Goal: Task Accomplishment & Management: Manage account settings

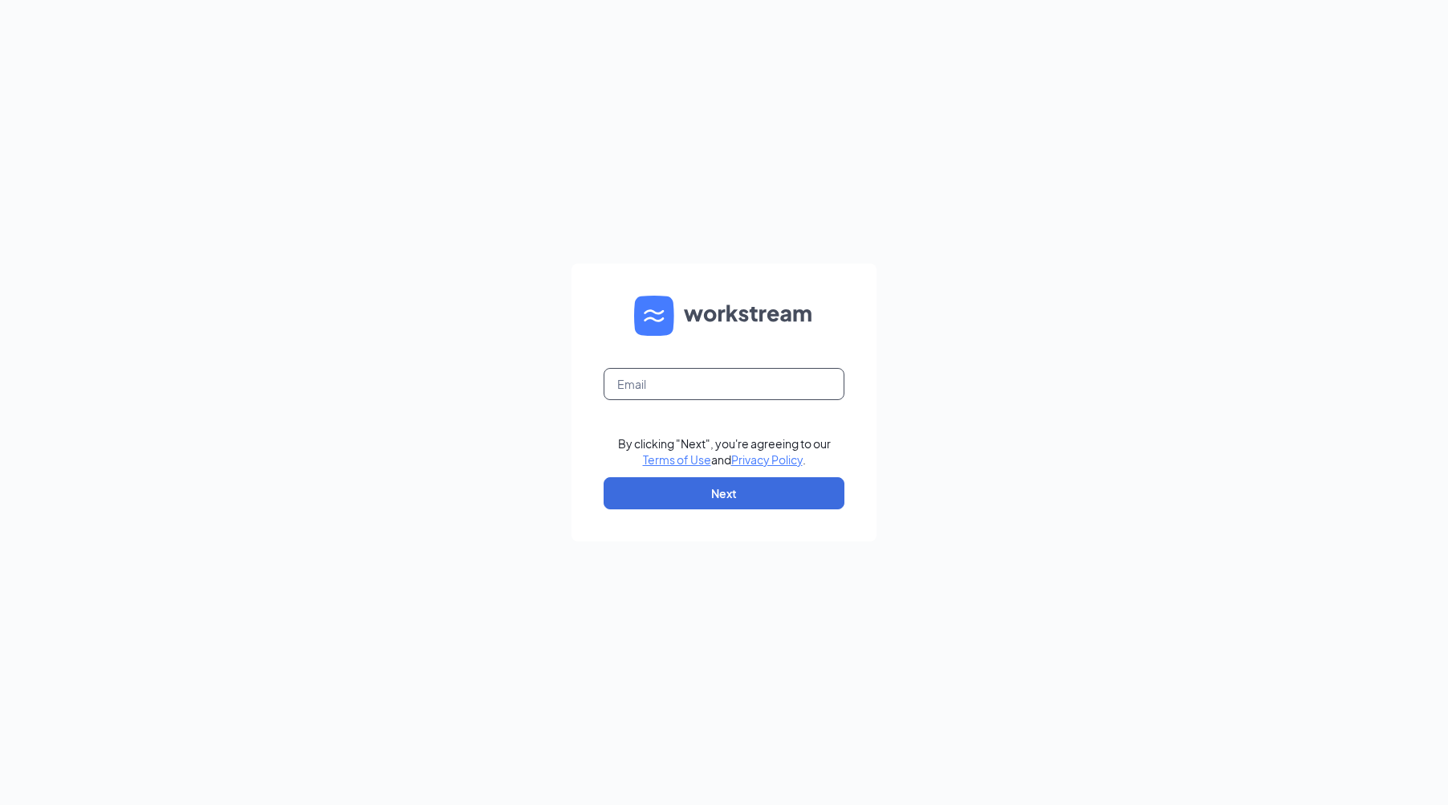
click at [757, 392] on input "text" at bounding box center [724, 384] width 241 height 32
type input "Smithcrysal432@yahoo.com"
click at [705, 486] on button "Next" at bounding box center [724, 493] width 241 height 32
click at [655, 385] on input "text" at bounding box center [724, 384] width 241 height 32
type input "Smithcrysal432@yahoo.com"
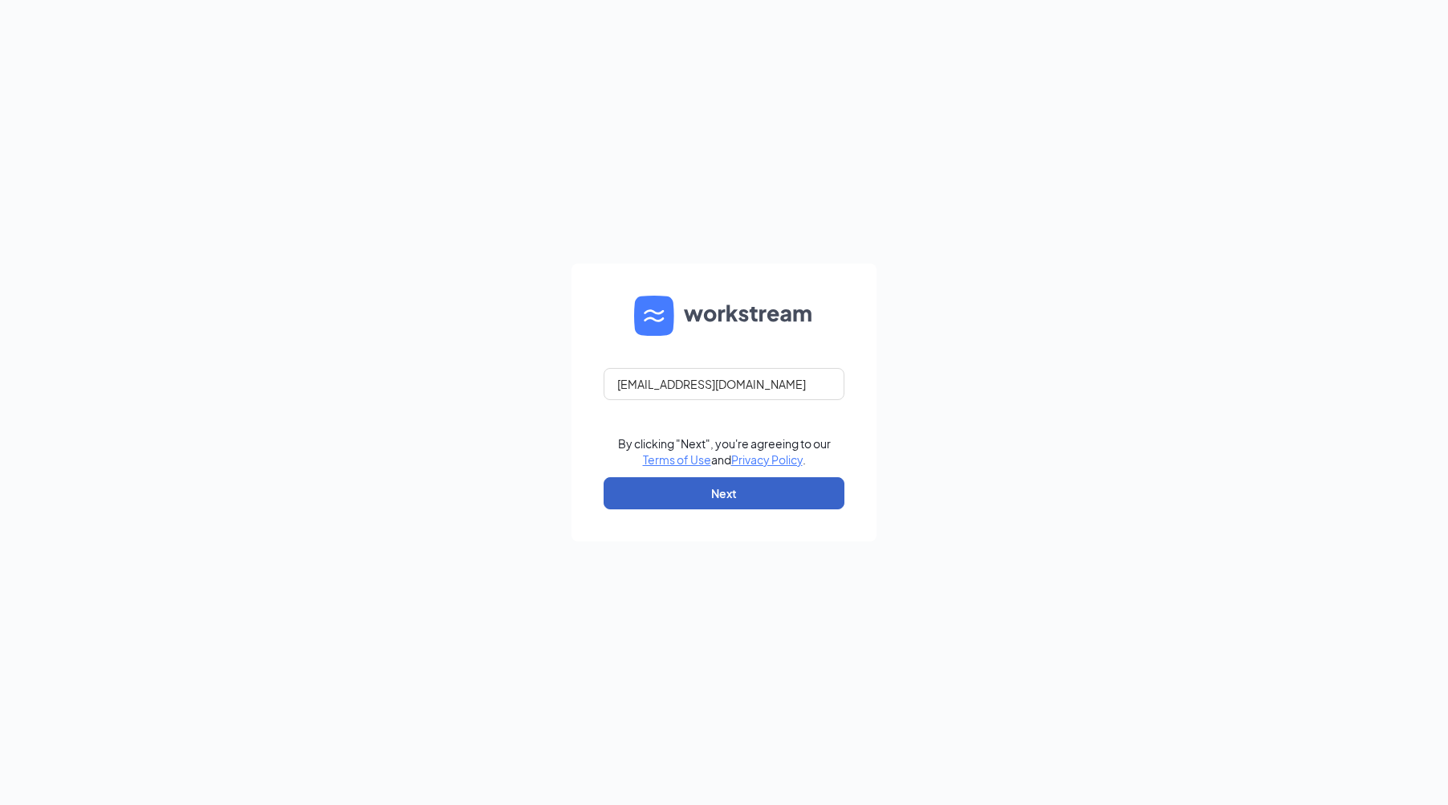
click at [711, 490] on button "Next" at bounding box center [724, 493] width 241 height 32
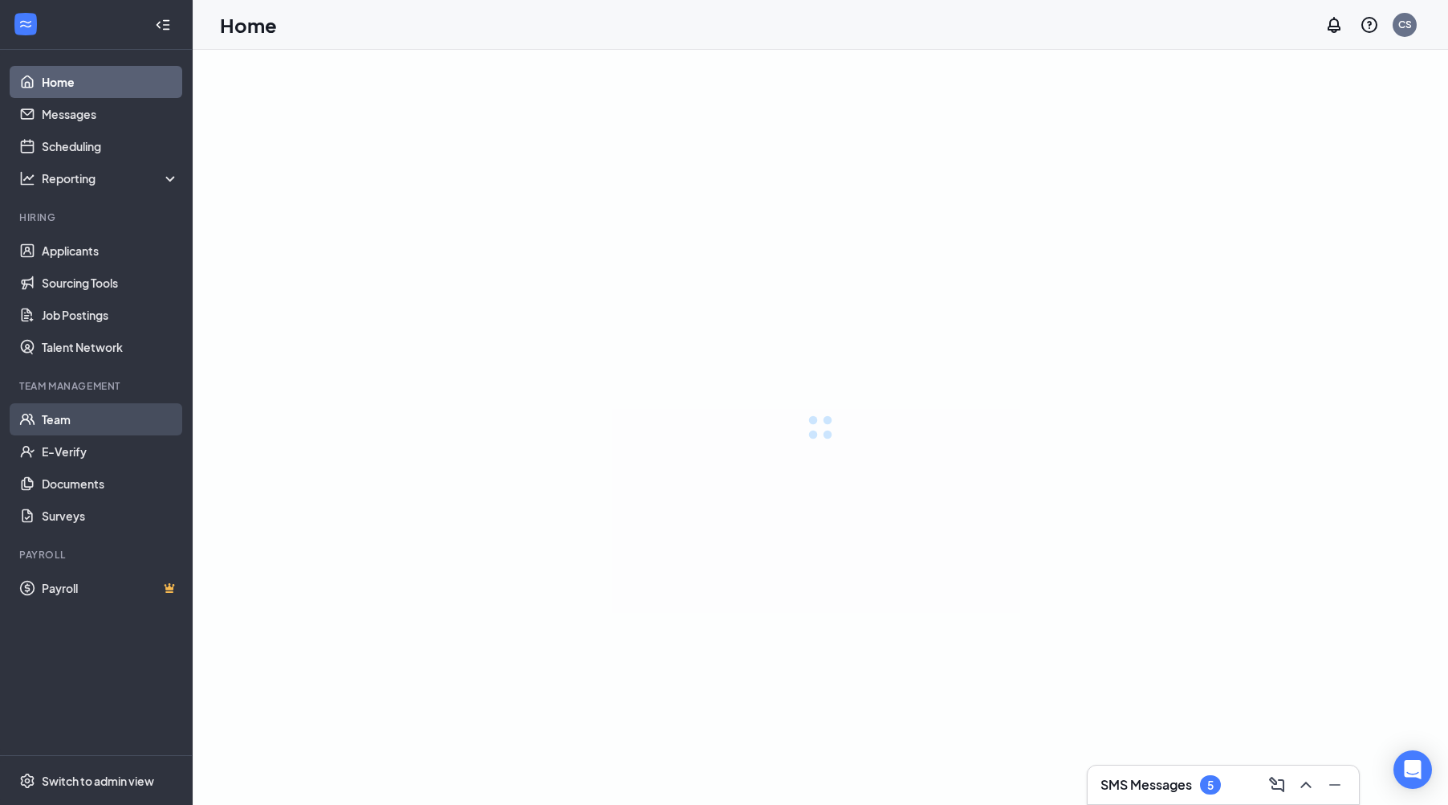
click at [112, 417] on link "Team" at bounding box center [110, 419] width 137 height 32
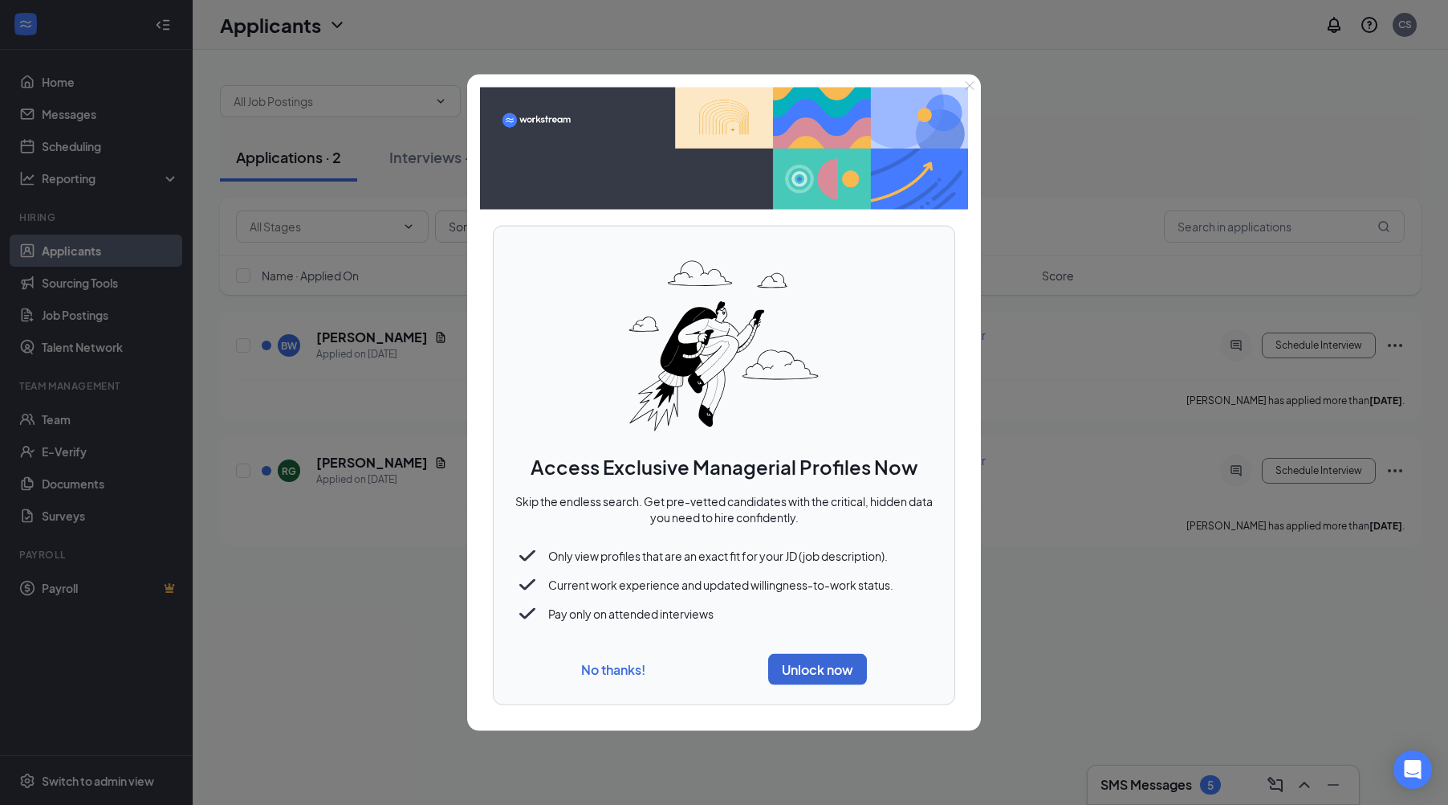
click at [613, 663] on button "No thanks!" at bounding box center [613, 668] width 64 height 17
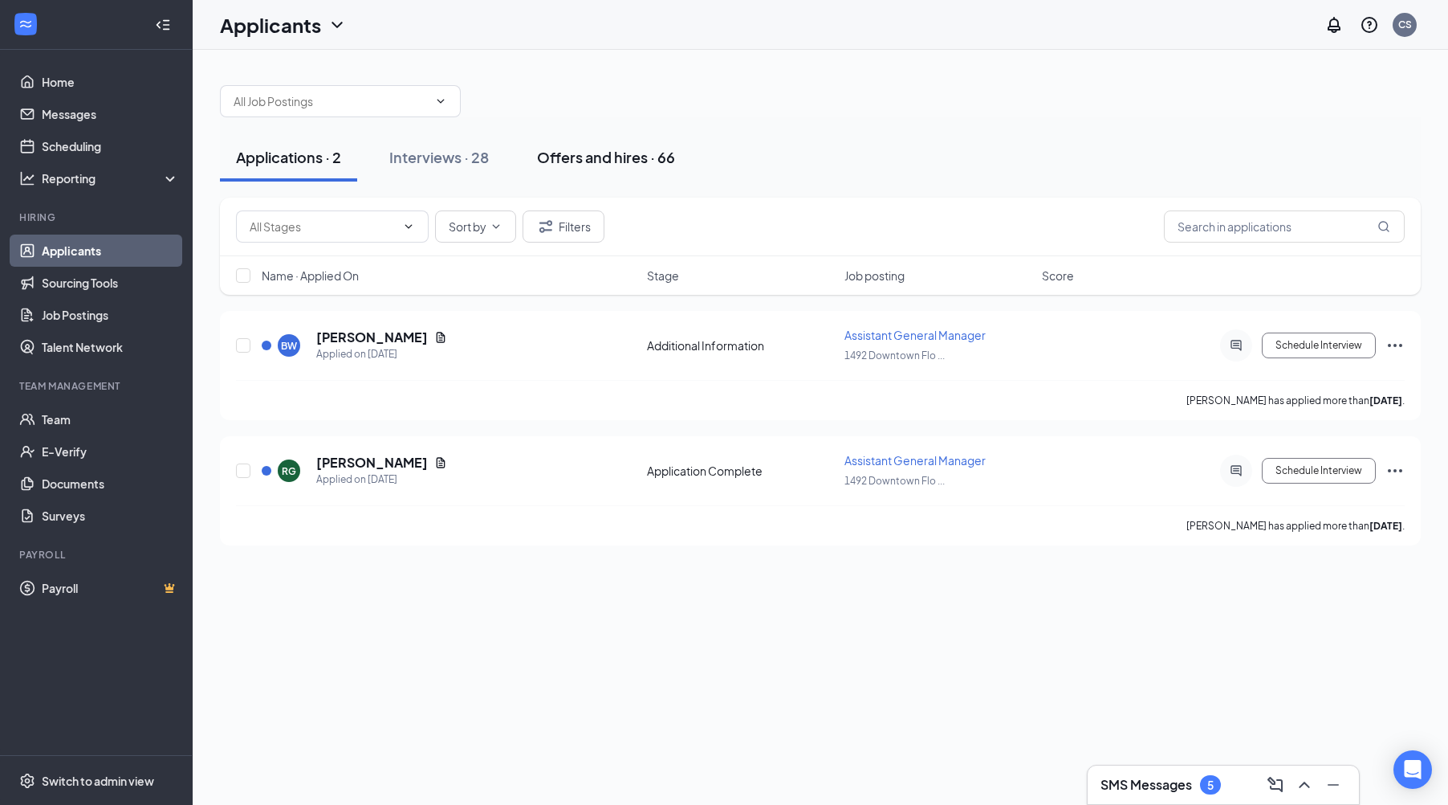
click at [576, 157] on div "Offers and hires · 66" at bounding box center [606, 157] width 138 height 20
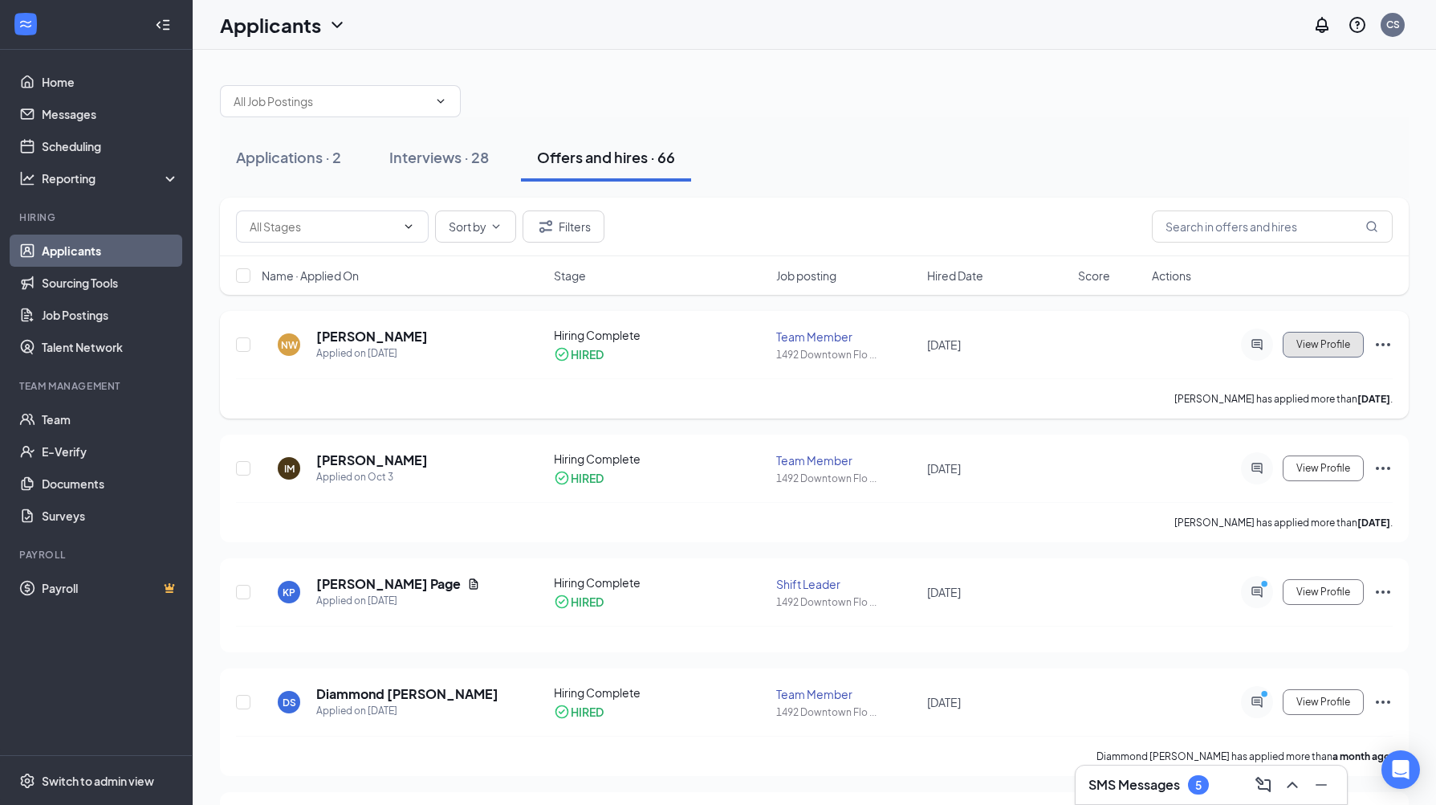
click at [1328, 344] on span "View Profile" at bounding box center [1324, 344] width 54 height 11
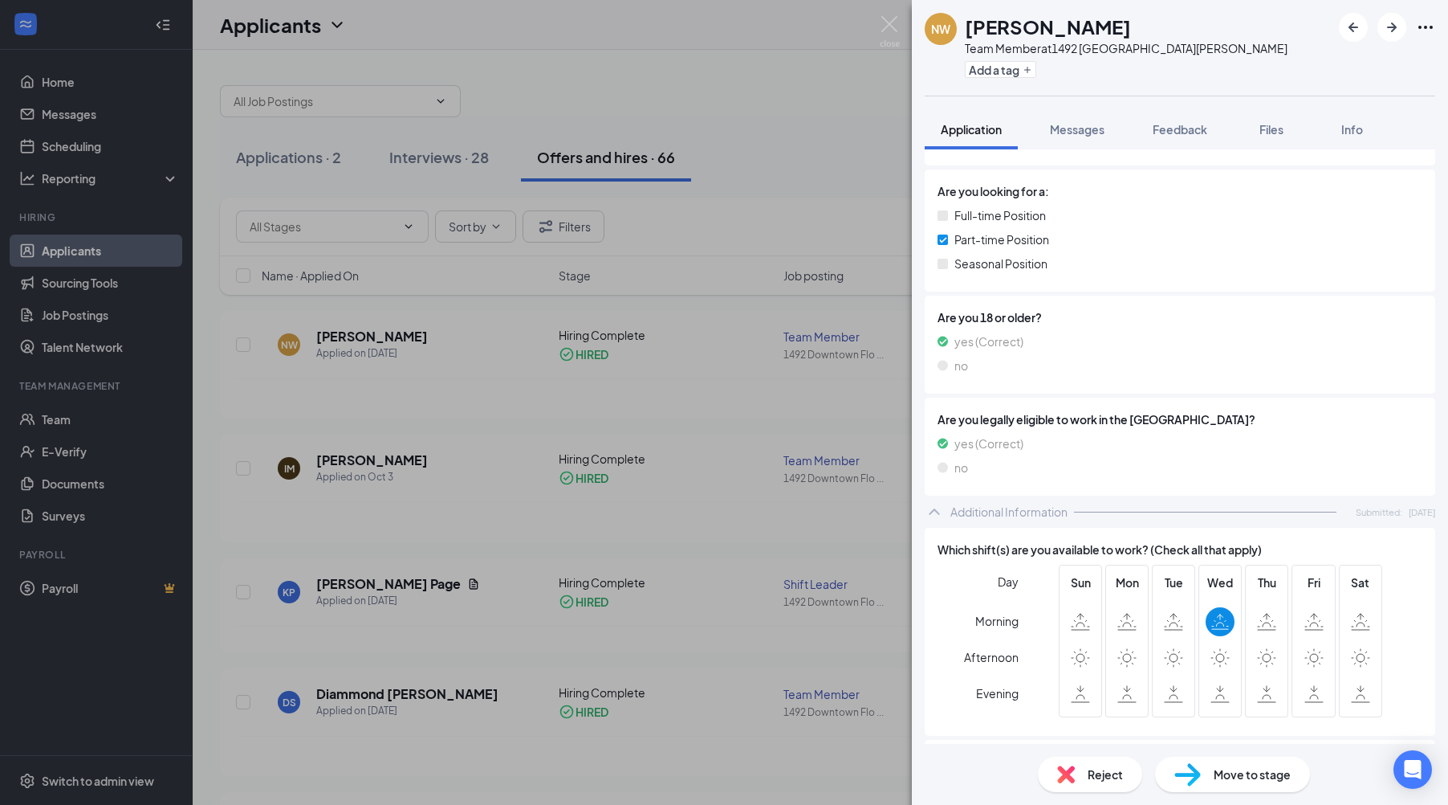
scroll to position [401, 0]
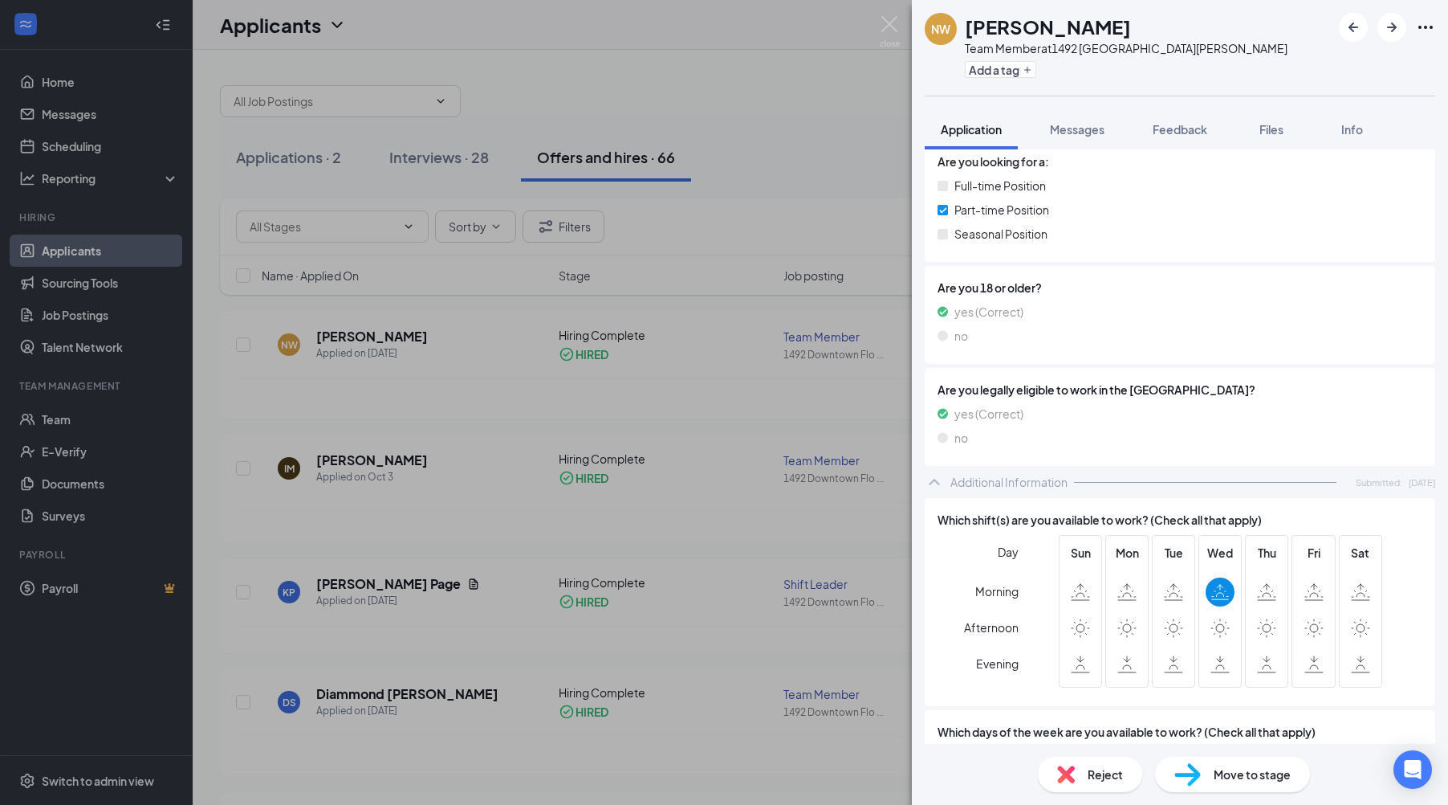
click at [947, 28] on div "NW" at bounding box center [940, 29] width 19 height 16
click at [947, 26] on div "NW" at bounding box center [940, 29] width 19 height 16
click at [1027, 32] on h1 "[PERSON_NAME]" at bounding box center [1048, 26] width 166 height 27
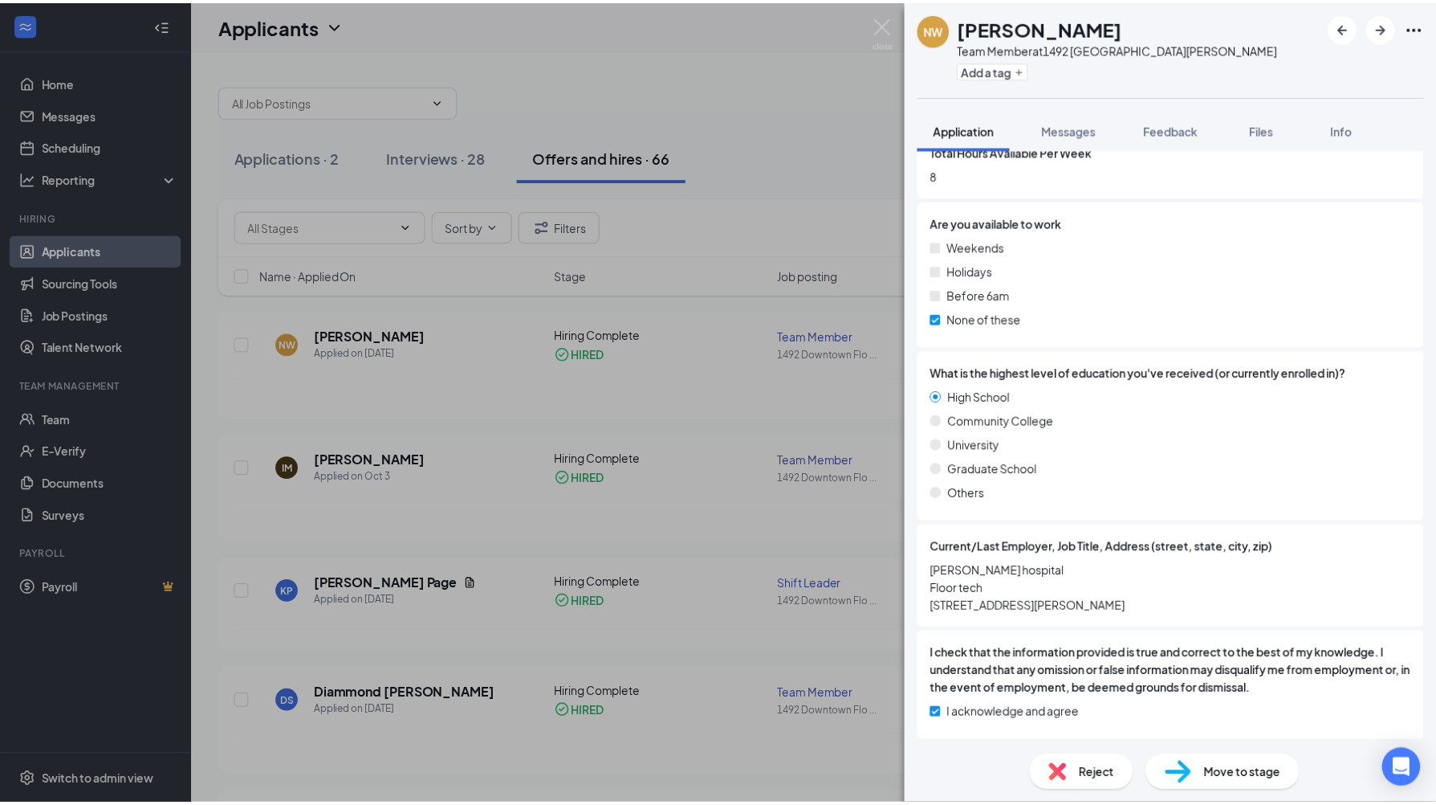
scroll to position [1206, 0]
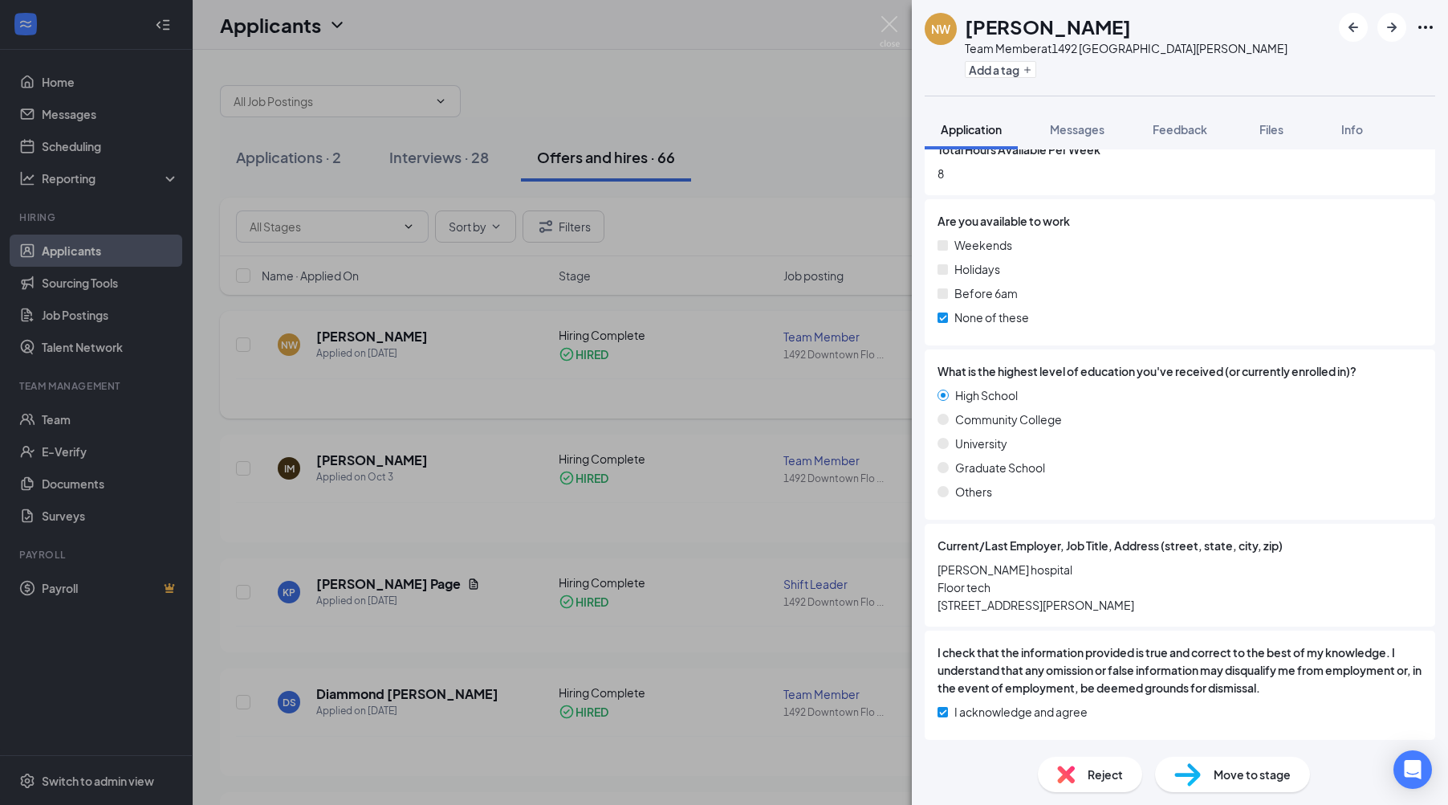
drag, startPoint x: 450, startPoint y: 356, endPoint x: 459, endPoint y: 344, distance: 14.8
click at [450, 354] on div "NW [PERSON_NAME] Team Member at [GEOGRAPHIC_DATA][PERSON_NAME] Add a tag Applic…" at bounding box center [724, 402] width 1448 height 805
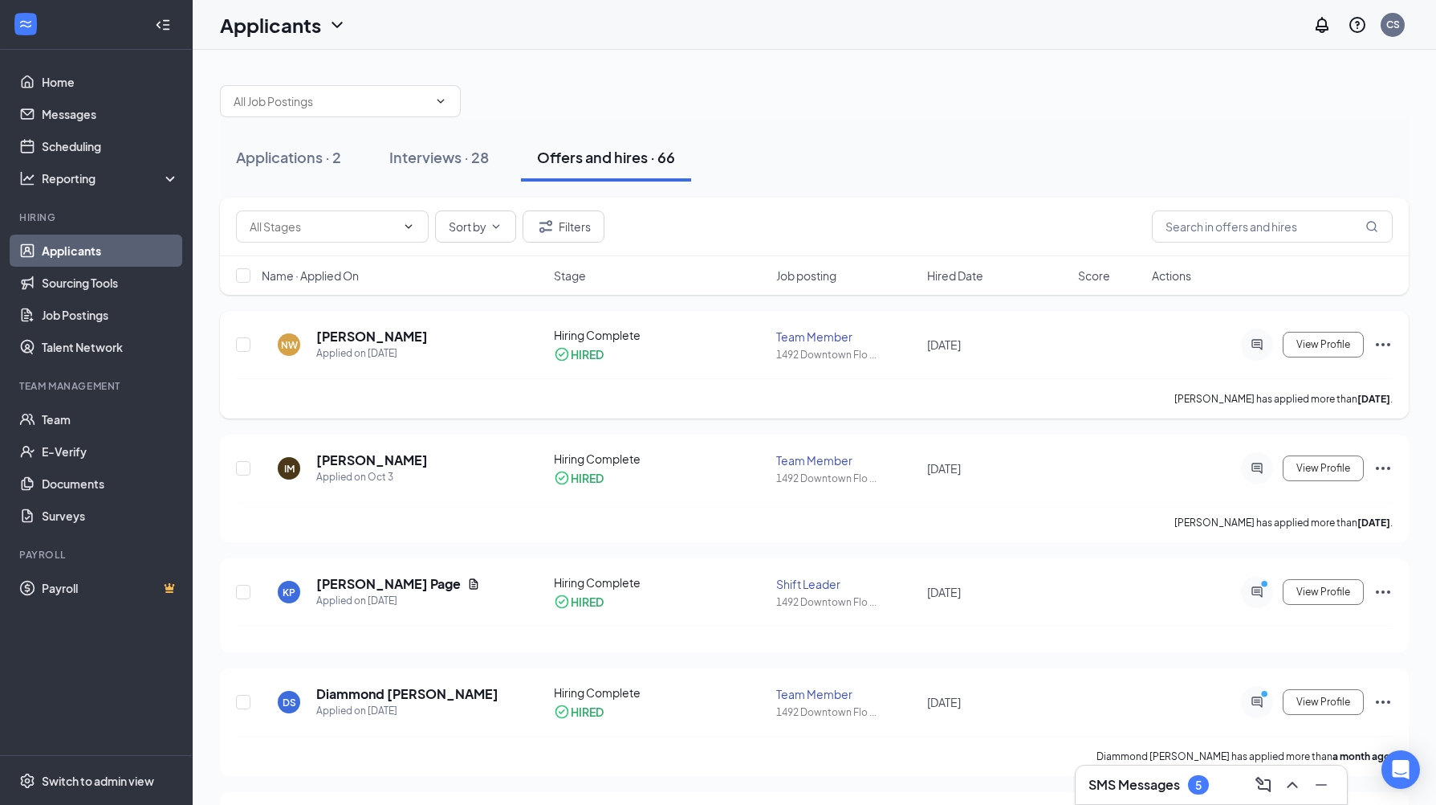
click at [1381, 340] on icon "Ellipses" at bounding box center [1383, 344] width 19 height 19
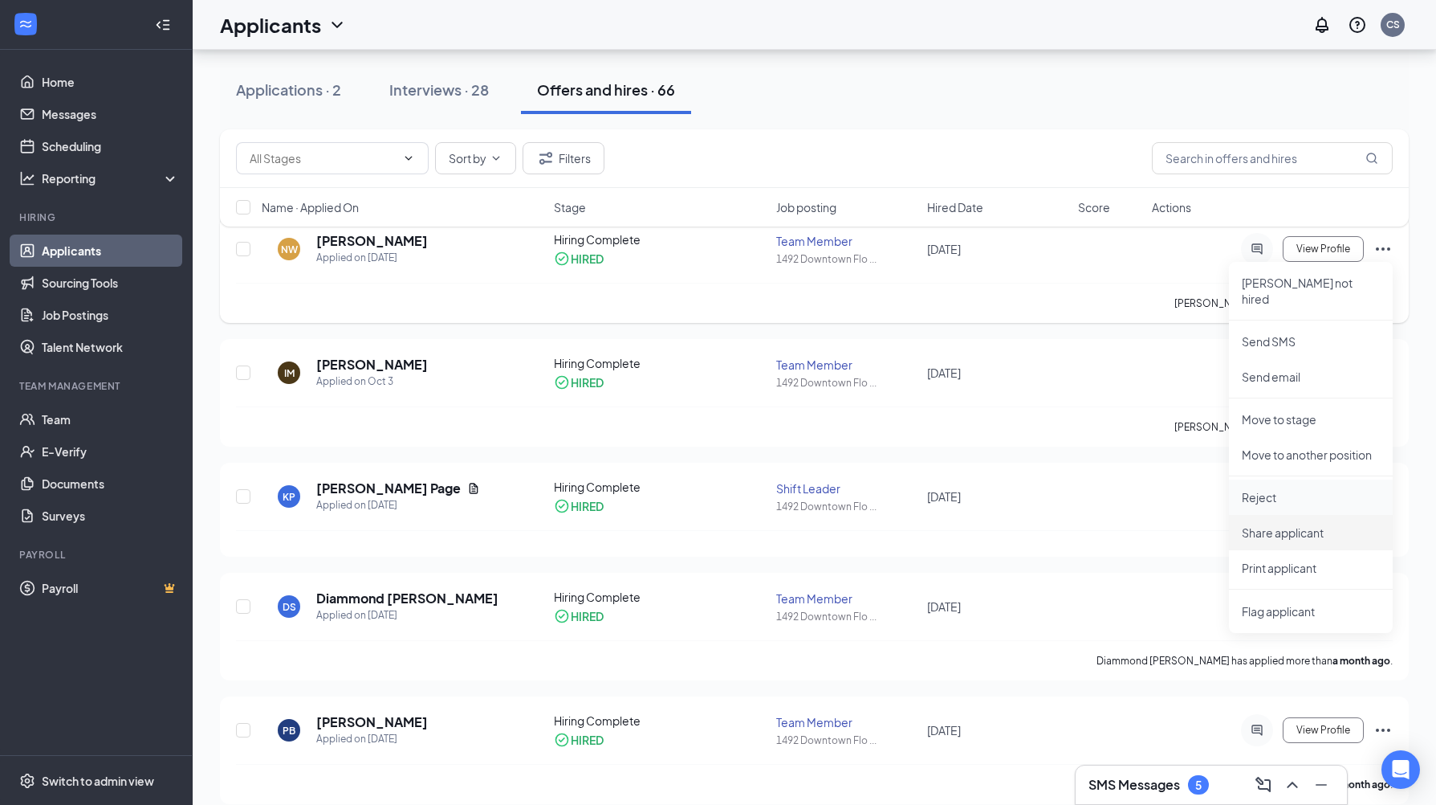
scroll to position [80, 0]
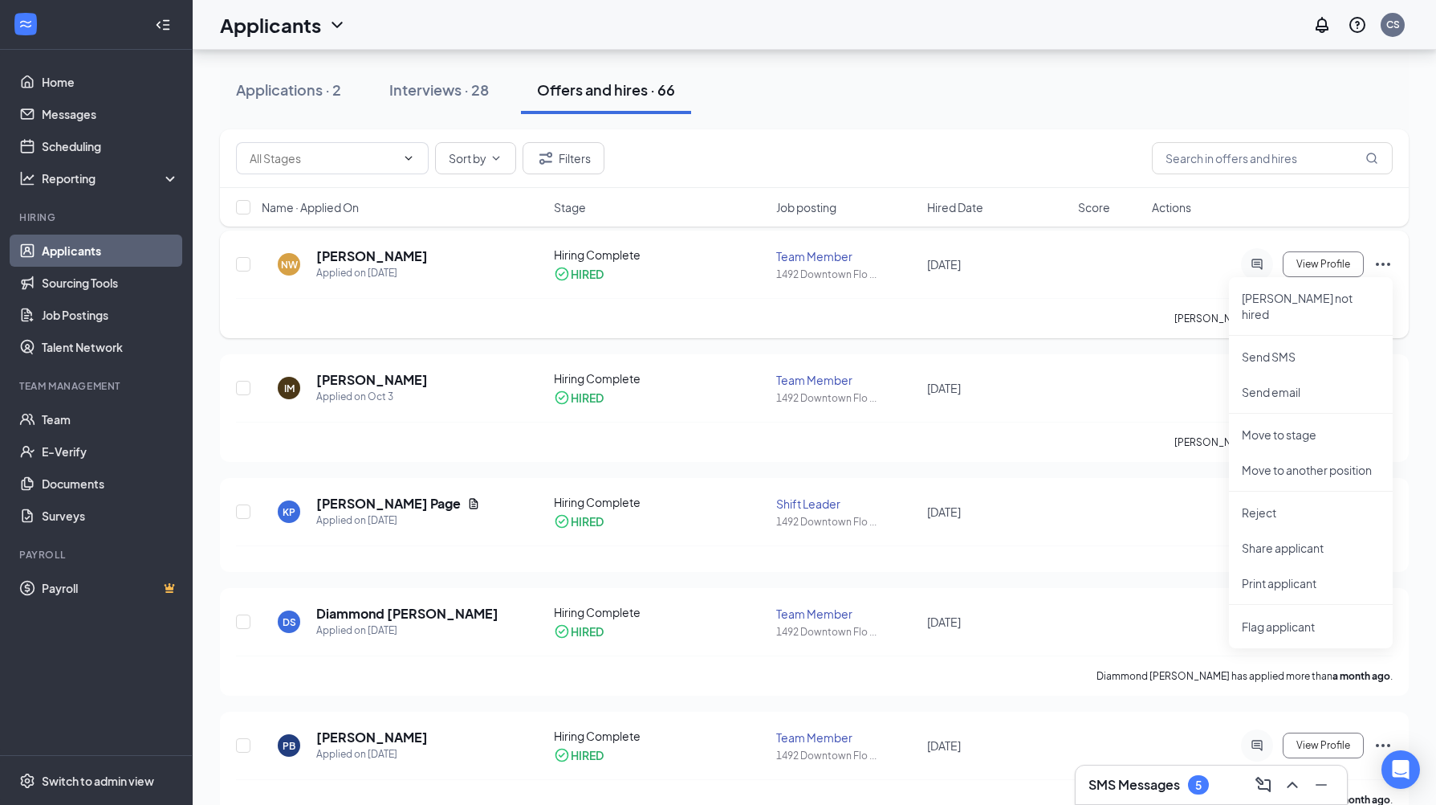
click at [1379, 261] on icon "Ellipses" at bounding box center [1383, 264] width 19 height 19
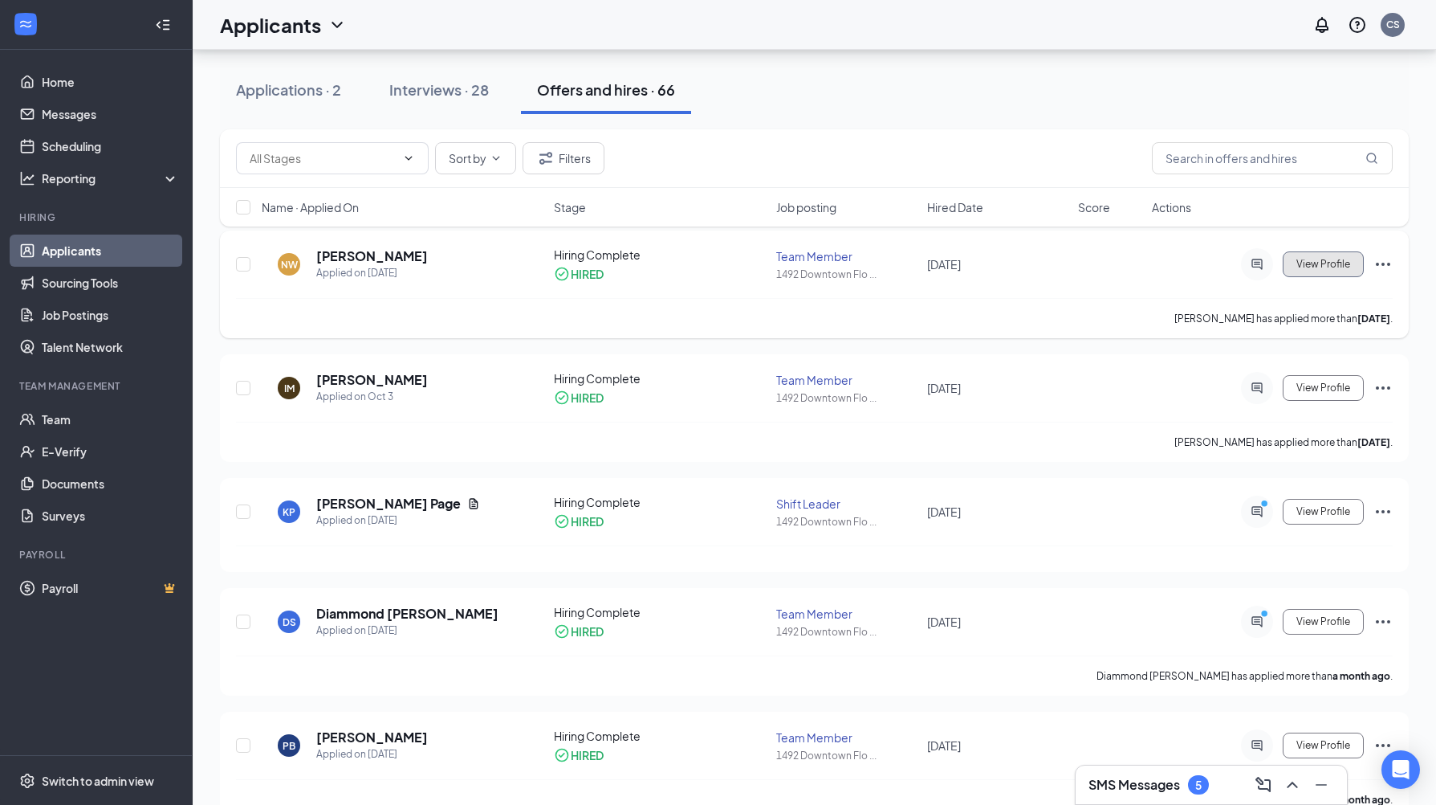
click at [1310, 267] on span "View Profile" at bounding box center [1324, 264] width 54 height 11
